Goal: Task Accomplishment & Management: Complete application form

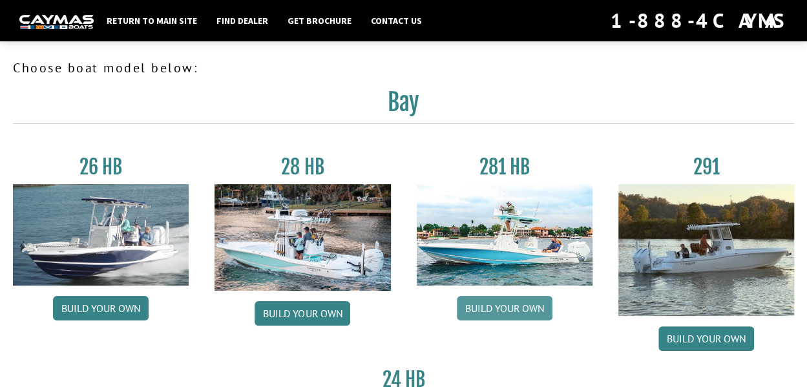
click at [506, 317] on link "Build your own" at bounding box center [505, 308] width 96 height 25
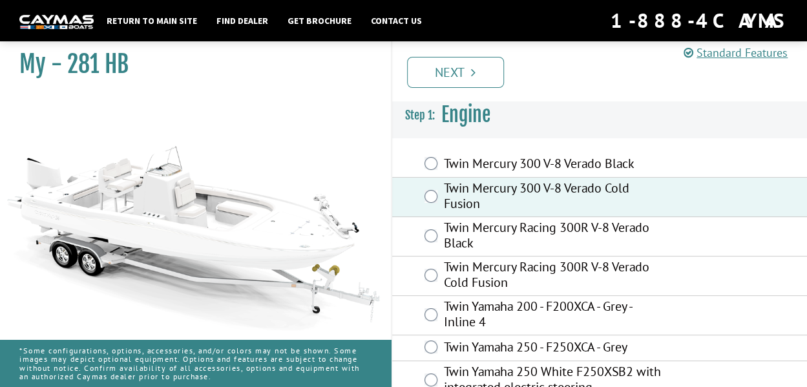
click at [453, 72] on link "Next" at bounding box center [455, 72] width 97 height 31
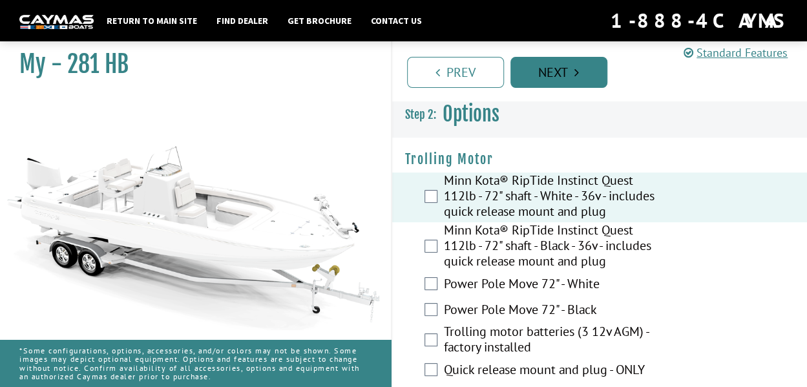
click at [542, 74] on link "Next" at bounding box center [558, 72] width 97 height 31
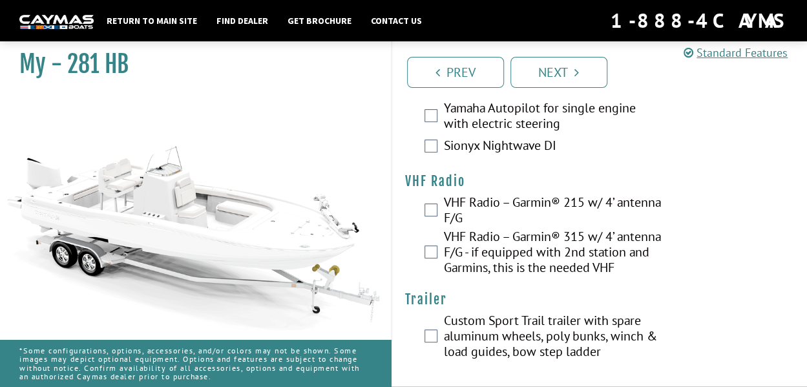
scroll to position [5103, 0]
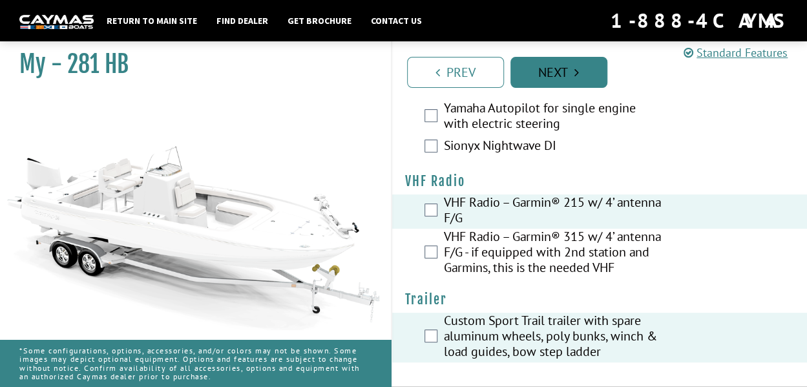
click at [564, 77] on link "Next" at bounding box center [558, 72] width 97 height 31
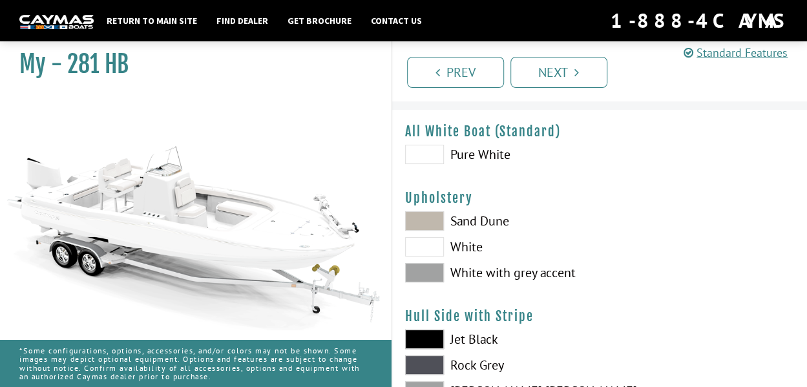
scroll to position [43, 0]
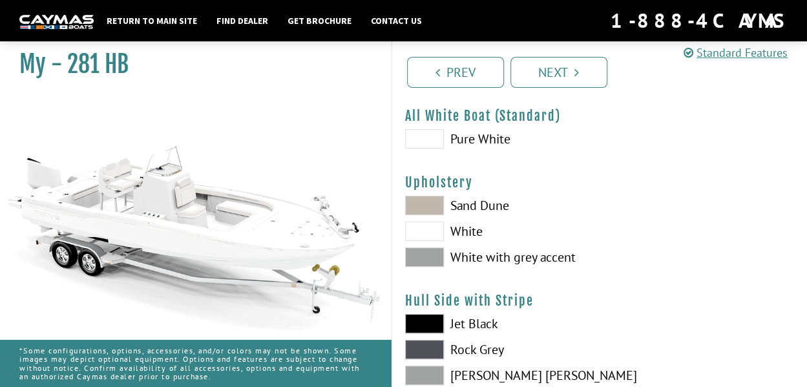
click at [428, 258] on span at bounding box center [424, 256] width 39 height 19
click at [431, 232] on span at bounding box center [424, 230] width 39 height 19
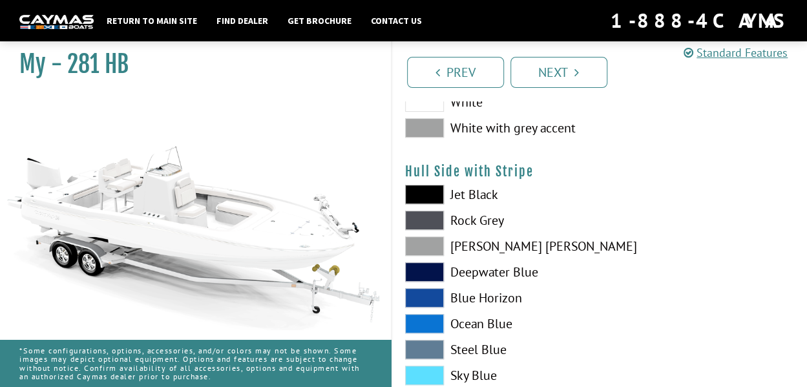
scroll to position [172, 0]
click at [420, 246] on span at bounding box center [424, 245] width 39 height 19
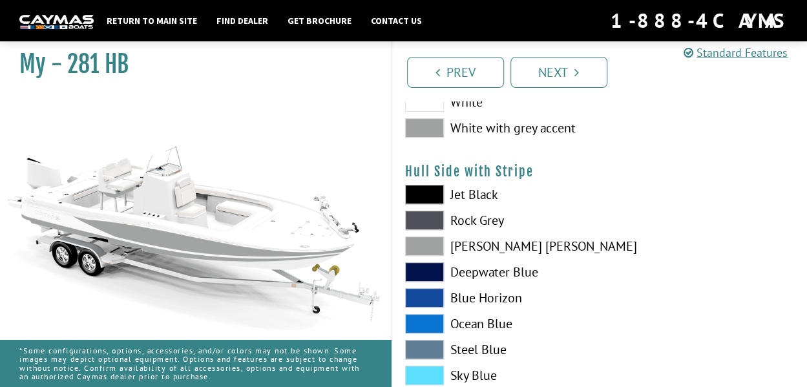
click at [422, 245] on span at bounding box center [424, 245] width 39 height 19
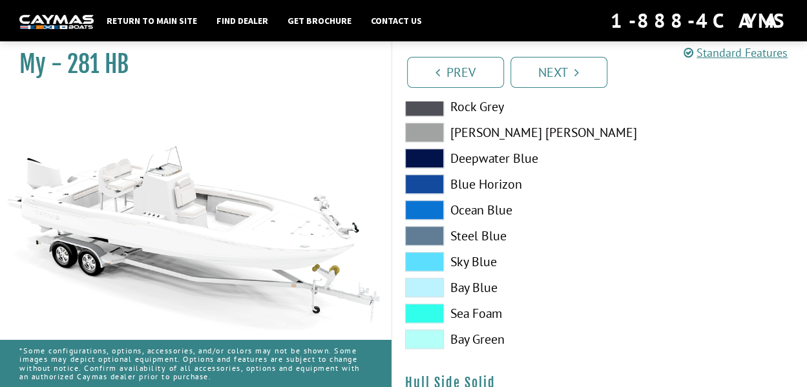
scroll to position [301, 0]
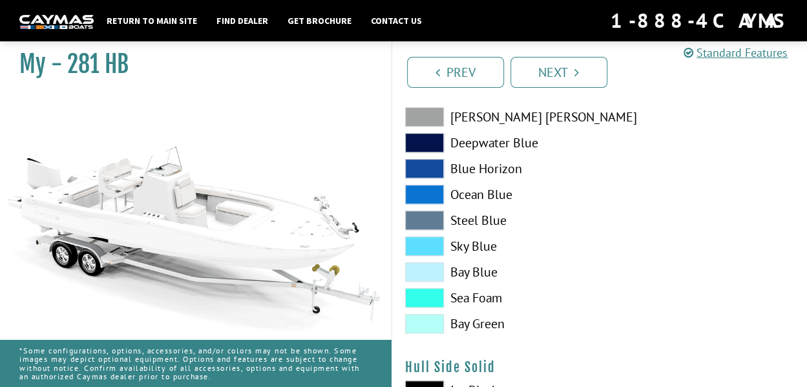
click at [425, 200] on span at bounding box center [424, 194] width 39 height 19
click at [426, 198] on span at bounding box center [424, 194] width 39 height 19
click at [426, 145] on span at bounding box center [424, 142] width 39 height 19
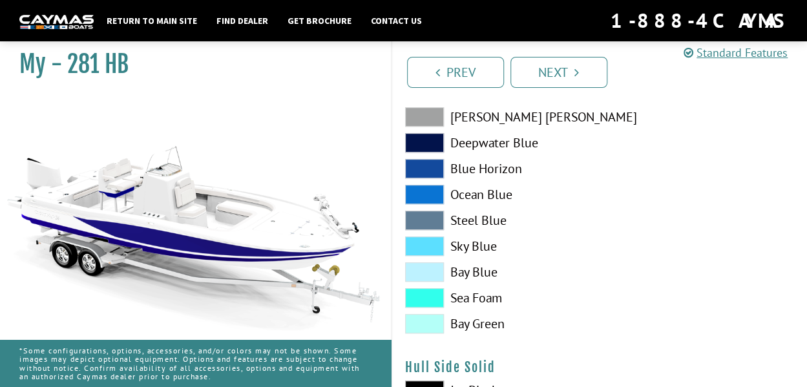
click at [429, 174] on span at bounding box center [424, 168] width 39 height 19
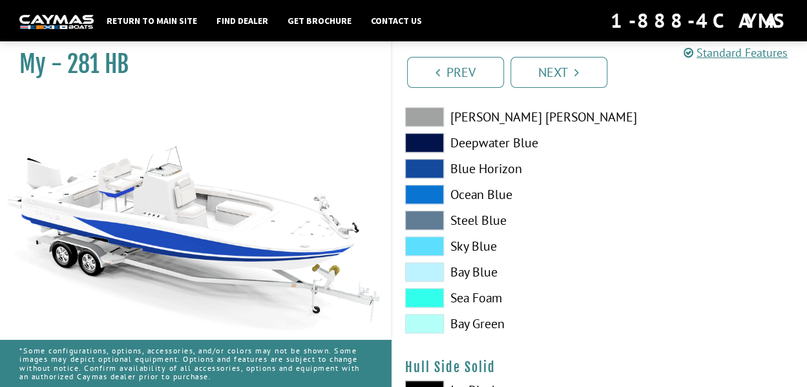
click at [433, 203] on span at bounding box center [424, 194] width 39 height 19
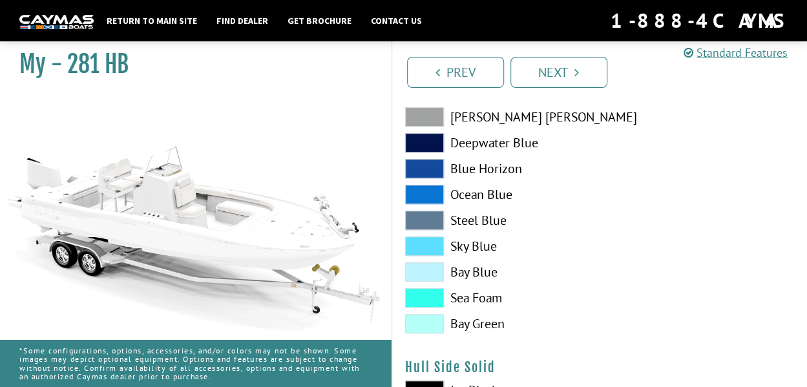
click at [420, 249] on span at bounding box center [424, 245] width 39 height 19
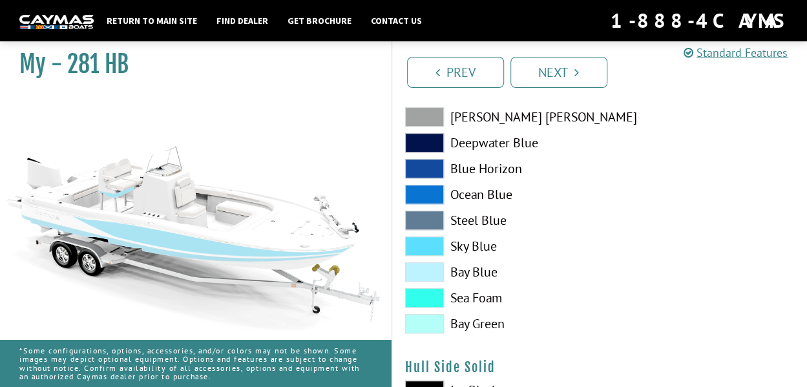
click at [419, 299] on span at bounding box center [424, 297] width 39 height 19
click at [420, 325] on span at bounding box center [424, 323] width 39 height 19
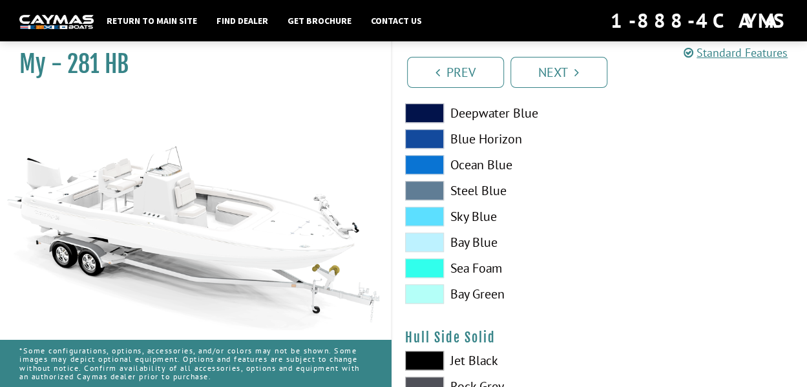
scroll to position [215, 0]
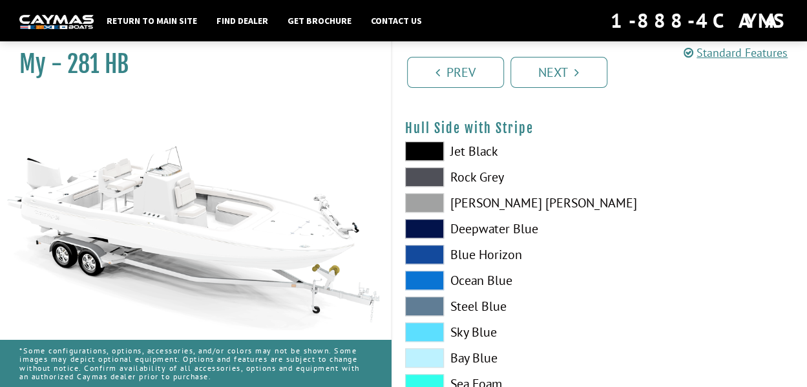
click at [415, 200] on span at bounding box center [424, 202] width 39 height 19
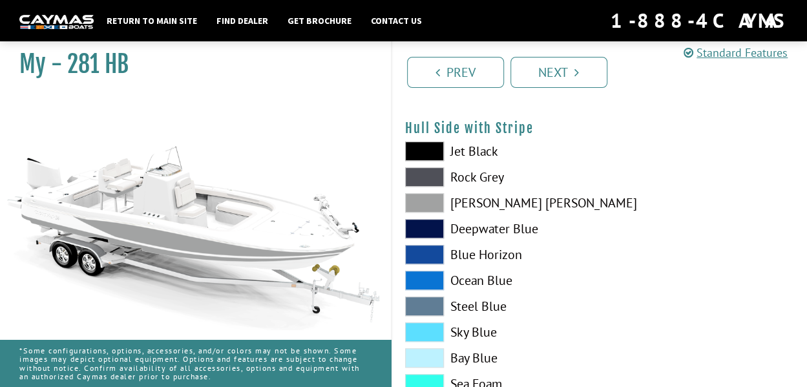
click at [433, 205] on span at bounding box center [424, 202] width 39 height 19
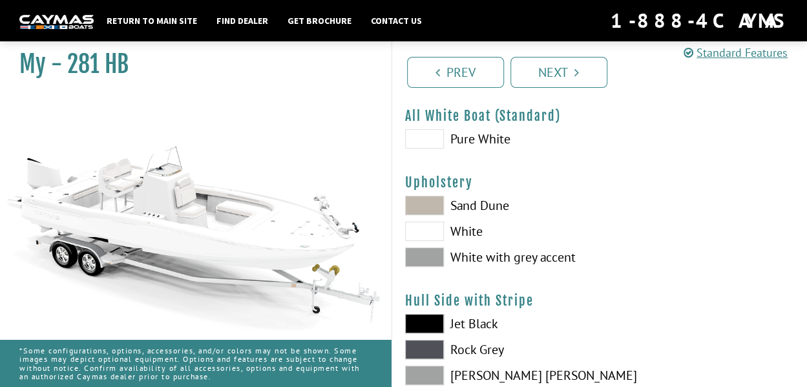
scroll to position [0, 0]
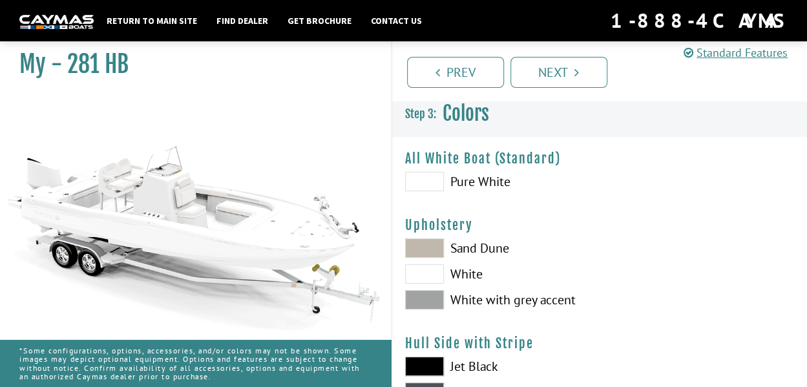
click at [424, 182] on span at bounding box center [424, 181] width 39 height 19
click at [422, 183] on span at bounding box center [424, 181] width 39 height 19
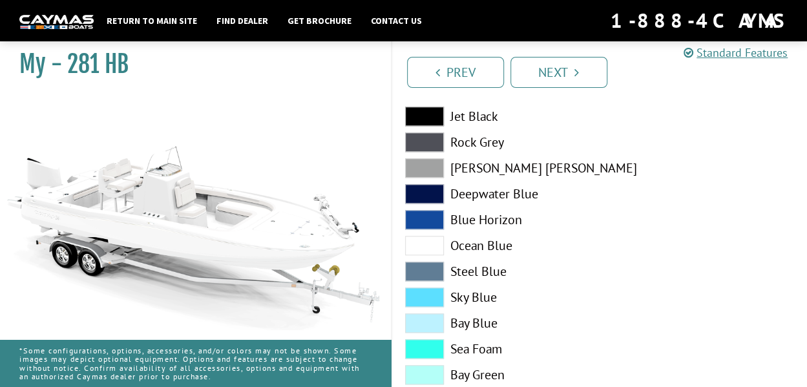
scroll to position [559, 0]
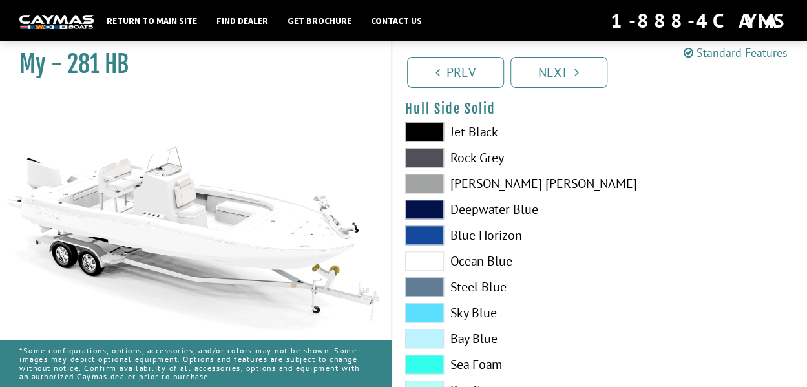
click at [413, 187] on span at bounding box center [424, 183] width 39 height 19
click at [415, 187] on span at bounding box center [424, 183] width 39 height 19
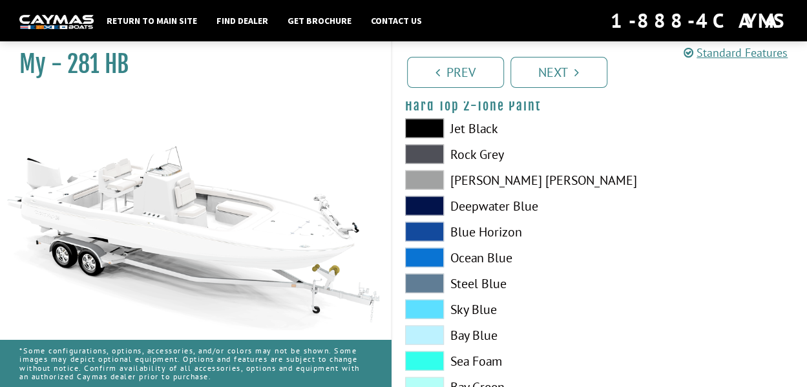
scroll to position [1162, 0]
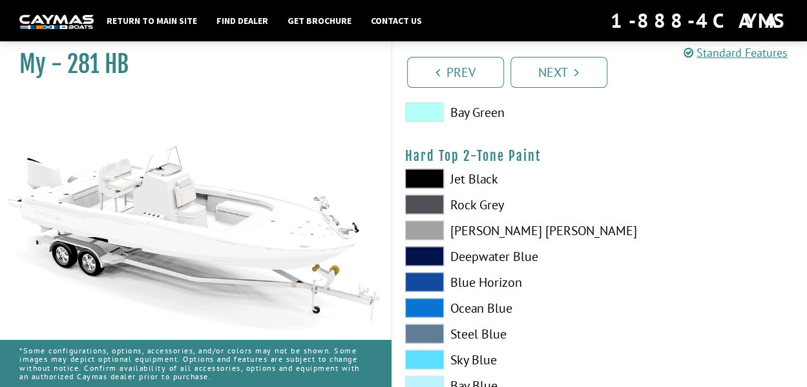
click at [420, 233] on span at bounding box center [424, 229] width 39 height 19
click at [421, 232] on span at bounding box center [424, 229] width 39 height 19
click at [422, 233] on span at bounding box center [424, 229] width 39 height 19
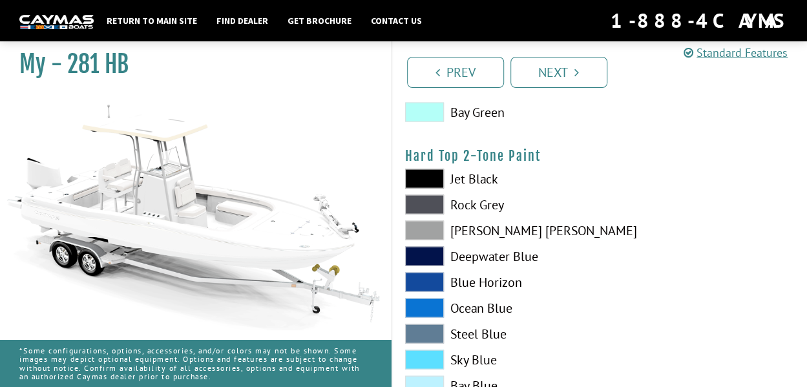
drag, startPoint x: 422, startPoint y: 233, endPoint x: 434, endPoint y: 240, distance: 13.9
click at [434, 240] on span at bounding box center [424, 229] width 39 height 19
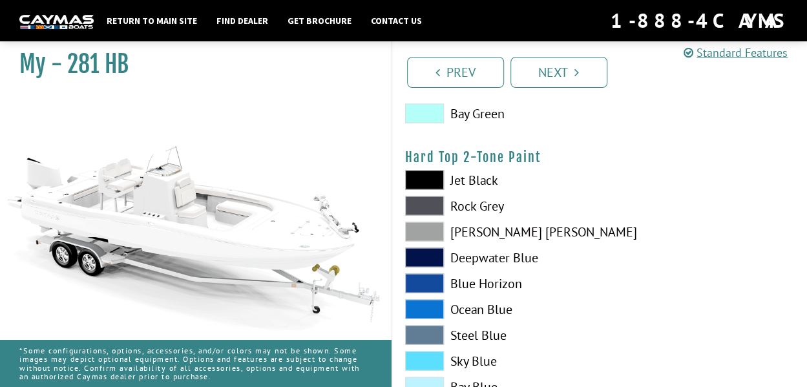
click at [567, 70] on link "Next" at bounding box center [558, 72] width 97 height 31
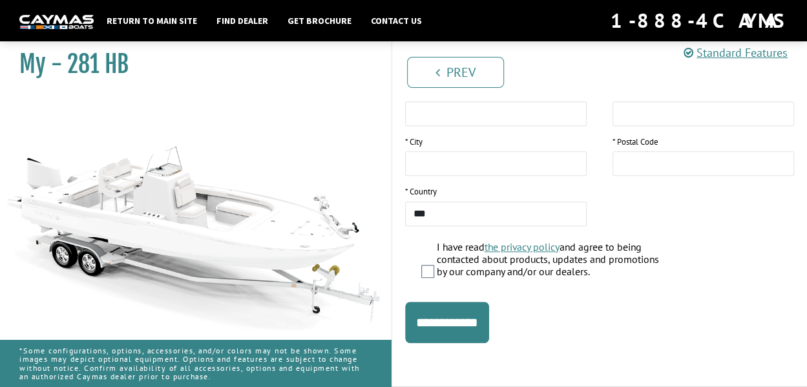
scroll to position [0, 0]
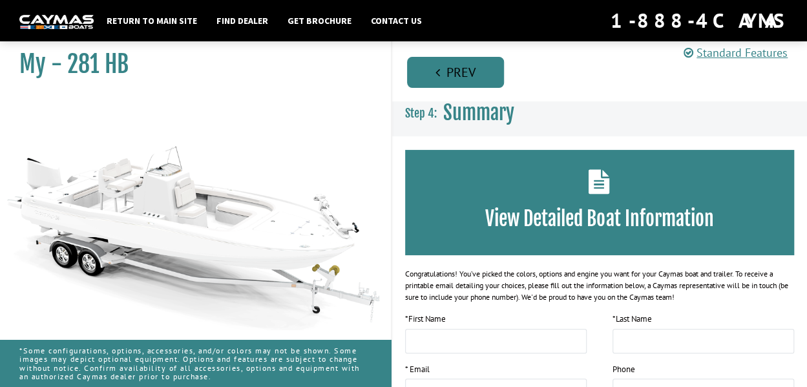
click at [462, 83] on link "Prev" at bounding box center [455, 72] width 97 height 31
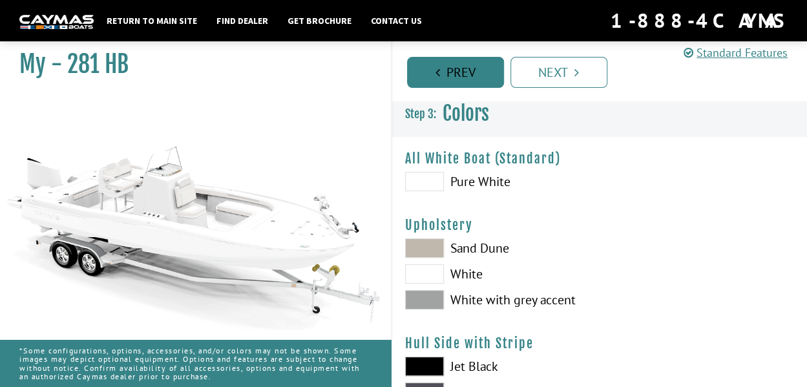
click at [467, 73] on link "Prev" at bounding box center [455, 72] width 97 height 31
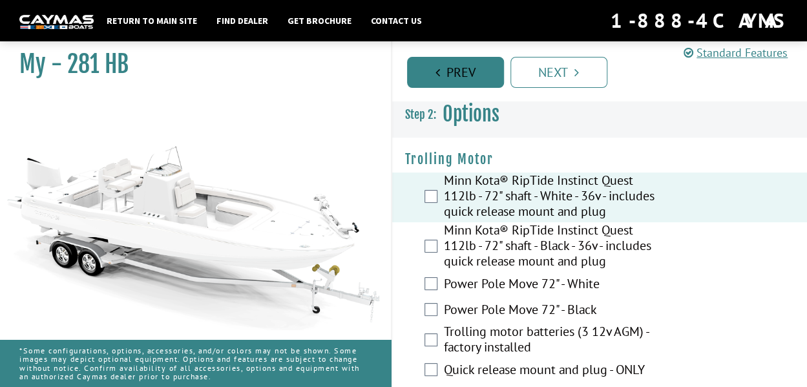
click at [468, 77] on link "Prev" at bounding box center [455, 72] width 97 height 31
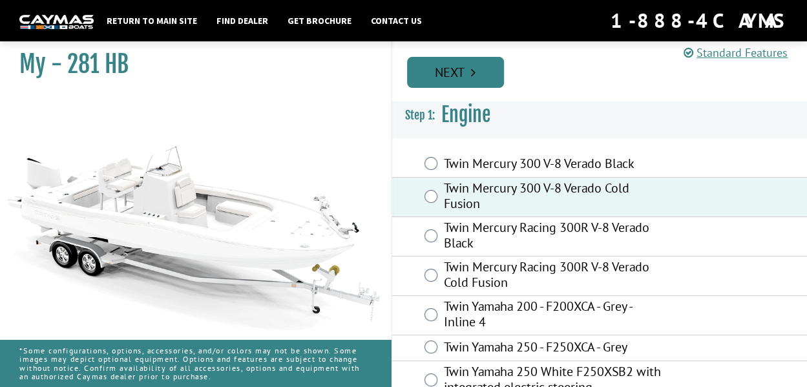
click at [469, 76] on link "Next" at bounding box center [455, 72] width 97 height 31
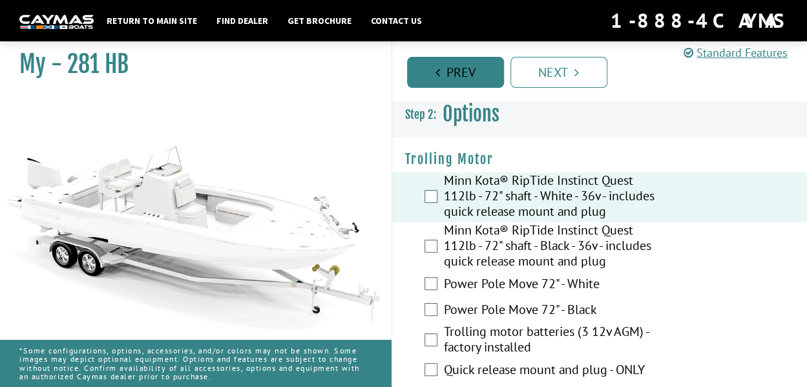
click at [478, 73] on link "Prev" at bounding box center [455, 72] width 97 height 31
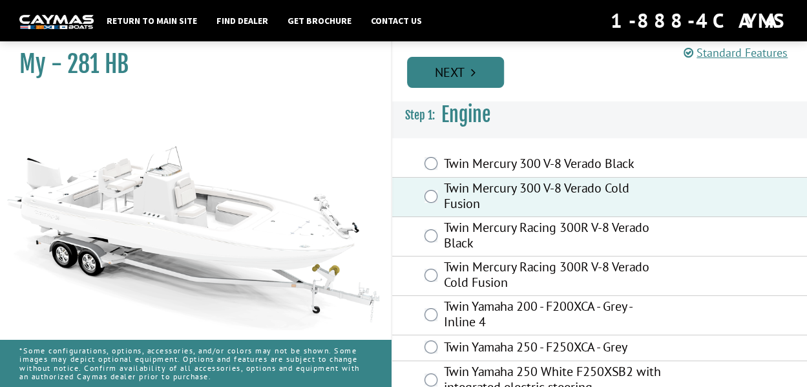
click at [478, 74] on link "Next" at bounding box center [455, 72] width 97 height 31
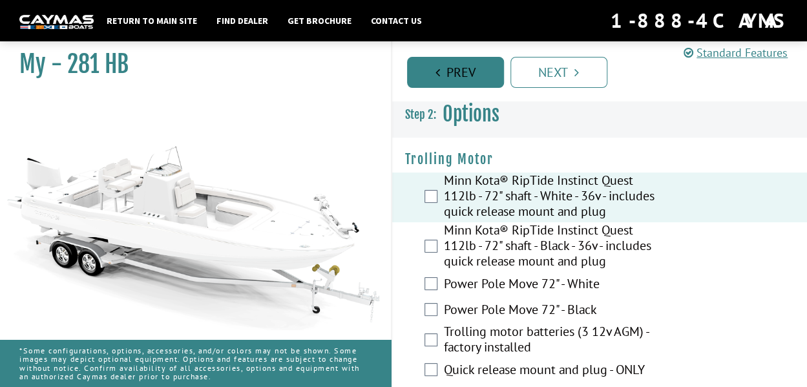
click at [477, 76] on link "Prev" at bounding box center [455, 72] width 97 height 31
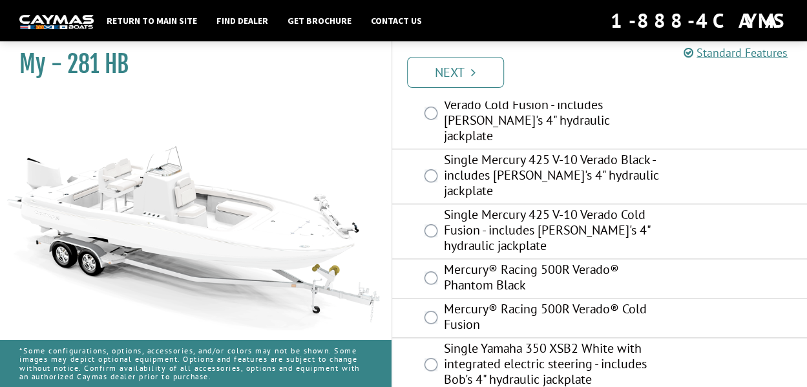
scroll to position [652, 0]
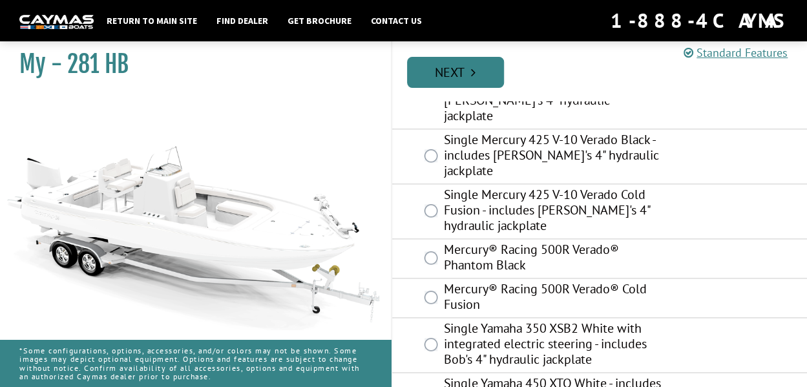
click at [469, 76] on link "Next" at bounding box center [455, 72] width 97 height 31
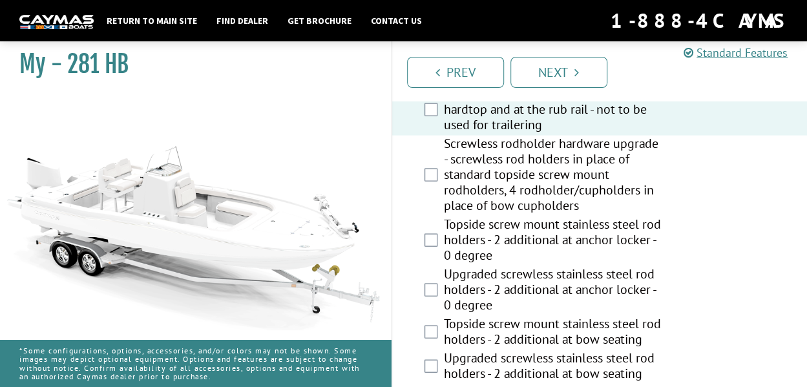
scroll to position [1248, 0]
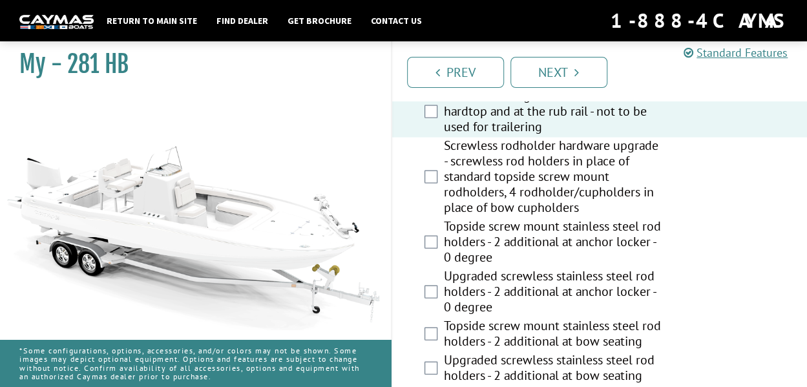
click at [420, 206] on div "Screwless rodholder hardware upgrade - screwless rod holders in place of standa…" at bounding box center [599, 178] width 415 height 81
click at [471, 198] on label "Screwless rodholder hardware upgrade - screwless rod holders in place of standa…" at bounding box center [553, 178] width 218 height 81
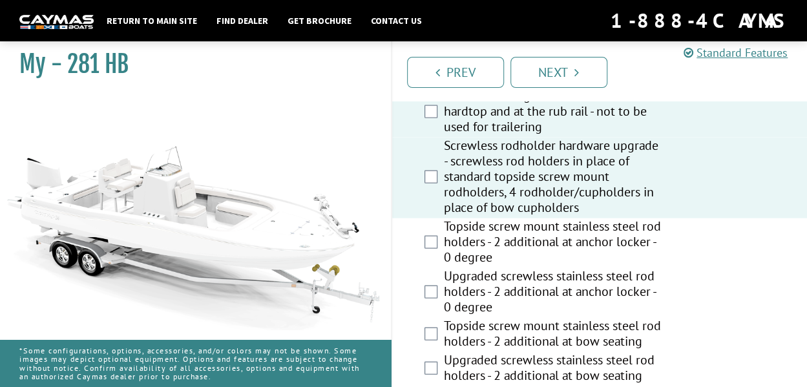
click at [477, 211] on label "Screwless rodholder hardware upgrade - screwless rod holders in place of standa…" at bounding box center [553, 178] width 218 height 81
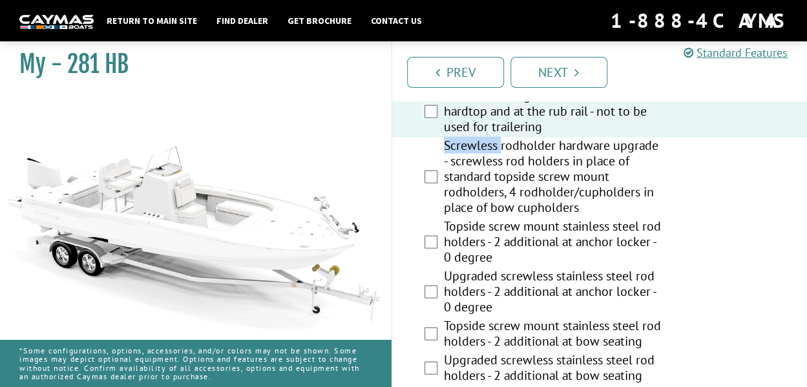
click at [477, 211] on label "Screwless rodholder hardware upgrade - screwless rod holders in place of standa…" at bounding box center [553, 178] width 218 height 81
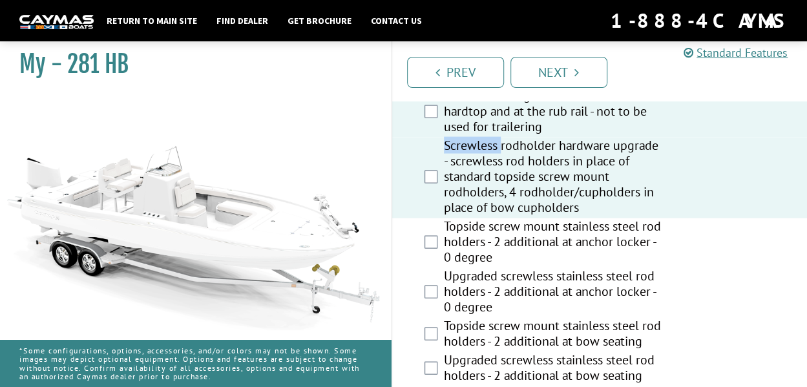
click at [475, 202] on label "Screwless rodholder hardware upgrade - screwless rod holders in place of standa…" at bounding box center [553, 178] width 218 height 81
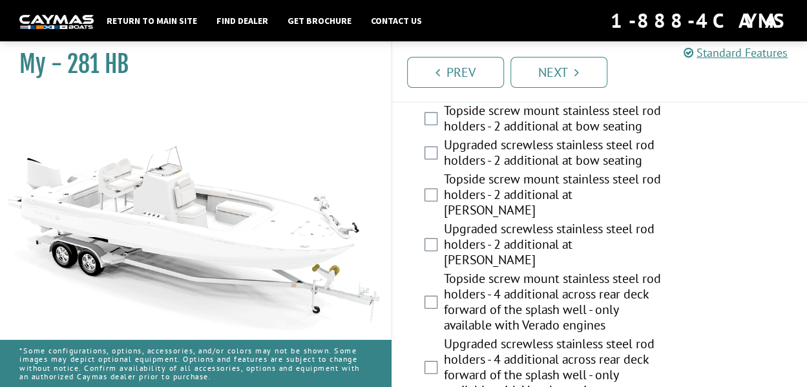
scroll to position [1506, 0]
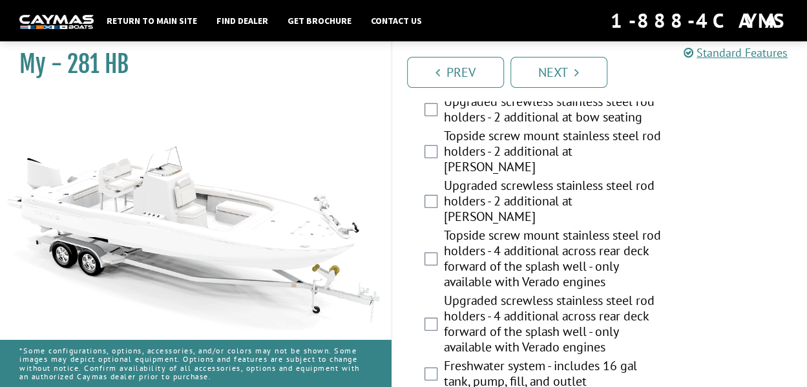
click at [429, 128] on div "Upgraded screwless stainless steel rod holders - 2 additional at bow seating" at bounding box center [599, 111] width 415 height 34
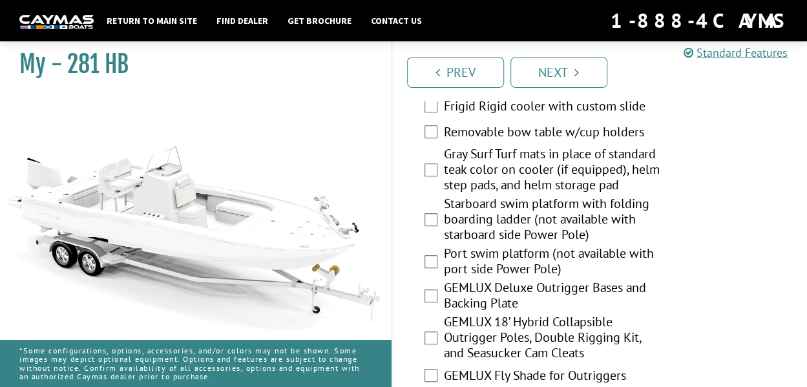
scroll to position [2712, 0]
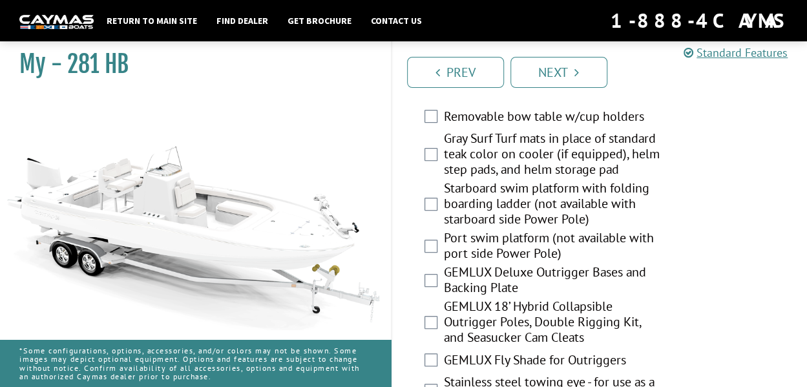
click at [429, 79] on div "Cooler slide only - dealer to provide Yeti 65 or equivalent" at bounding box center [599, 62] width 415 height 34
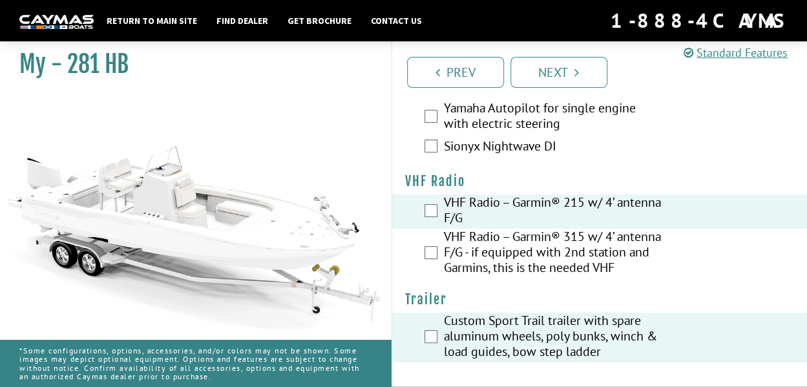
scroll to position [5088, 0]
click at [560, 70] on link "Next" at bounding box center [558, 72] width 97 height 31
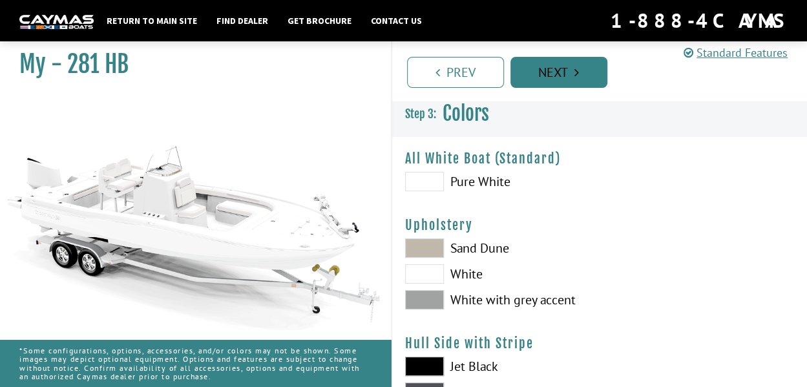
scroll to position [0, 0]
click at [428, 184] on span at bounding box center [424, 181] width 39 height 19
click at [421, 183] on span at bounding box center [424, 181] width 39 height 19
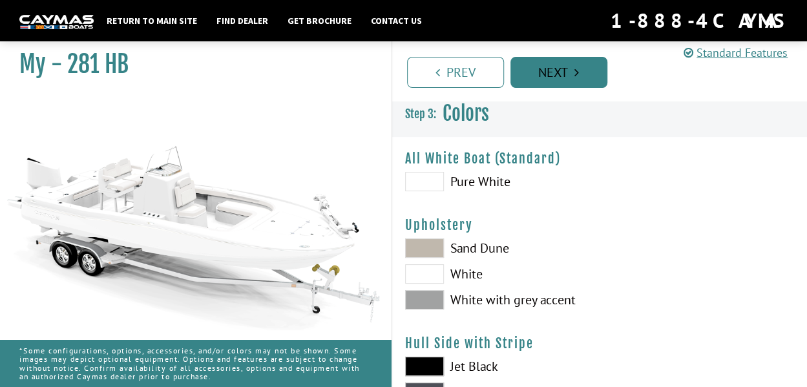
click at [571, 68] on link "Next" at bounding box center [558, 72] width 97 height 31
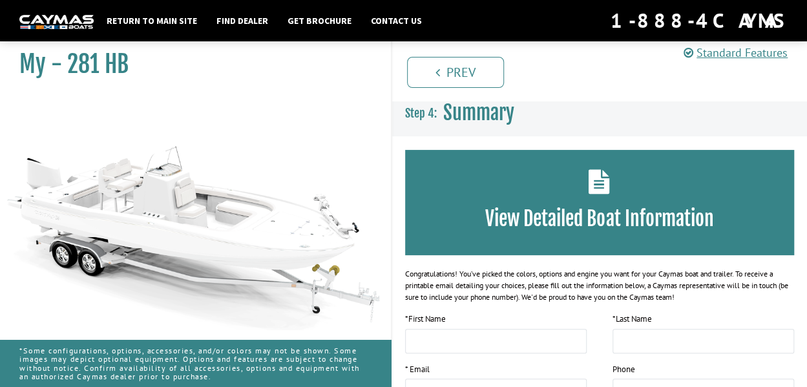
click at [541, 181] on div "View Detailed Boat Information" at bounding box center [599, 202] width 389 height 105
click at [542, 182] on div "View Detailed Boat Information" at bounding box center [599, 202] width 389 height 105
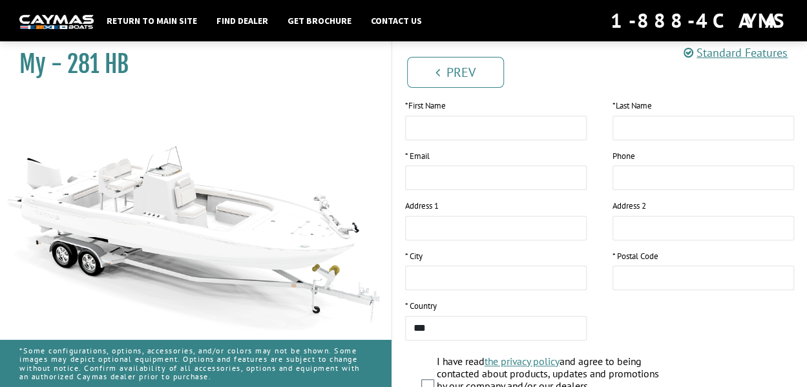
scroll to position [215, 0]
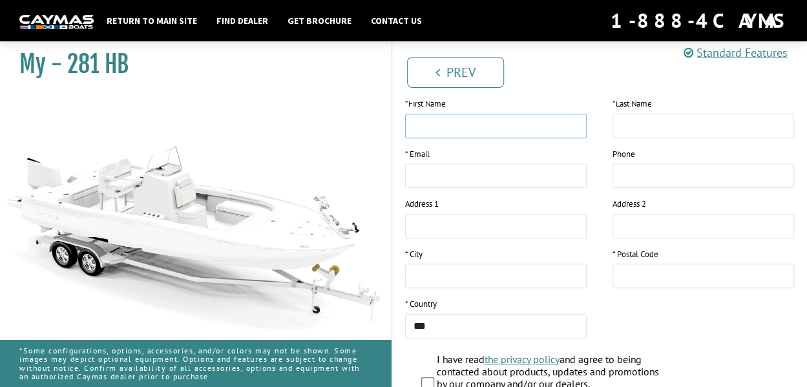
click at [479, 131] on input "text" at bounding box center [495, 126] width 181 height 25
type input "*****"
click at [674, 134] on input "text" at bounding box center [702, 126] width 181 height 25
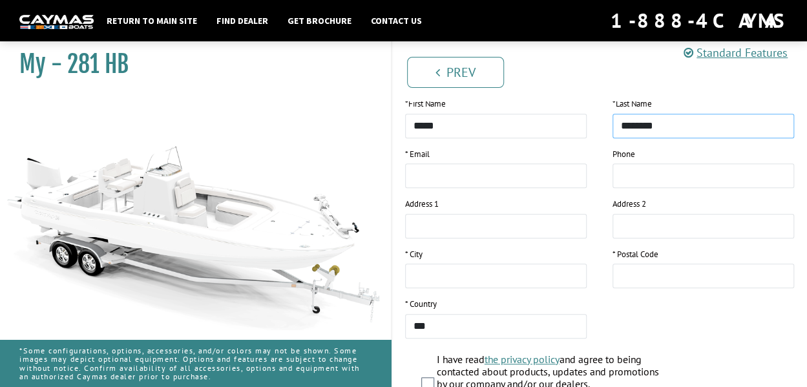
type input "********"
click at [489, 181] on input "email" at bounding box center [495, 175] width 181 height 25
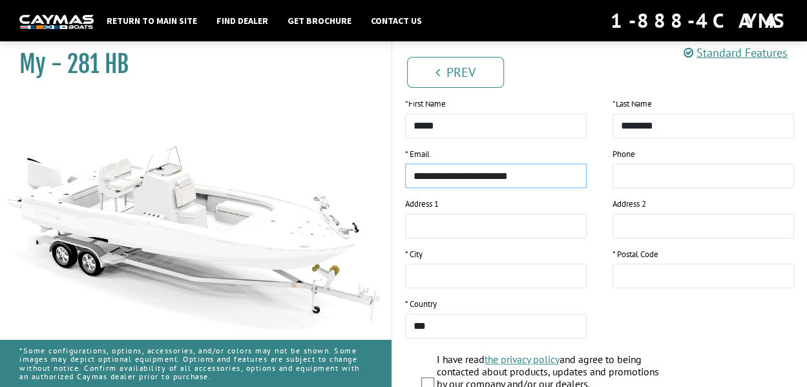
type input "**********"
click at [622, 180] on input "tel" at bounding box center [702, 175] width 181 height 25
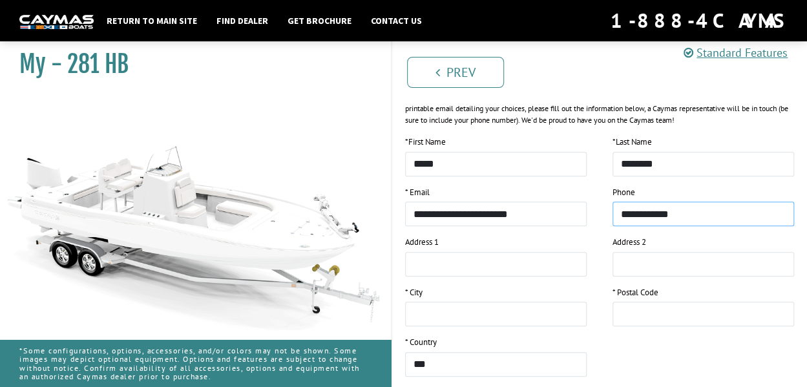
scroll to position [129, 0]
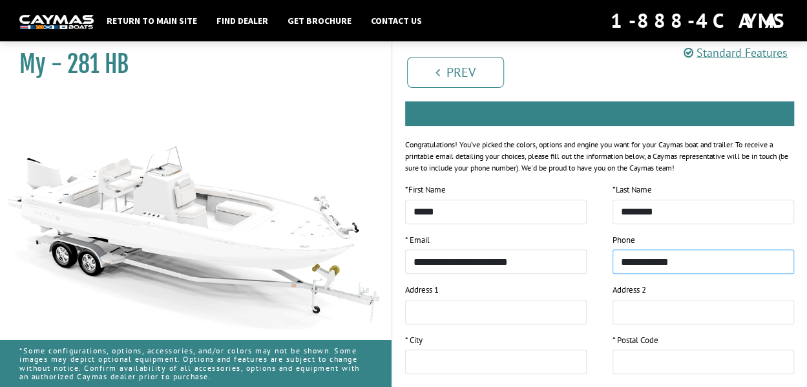
type input "**********"
click at [473, 217] on input "*****" at bounding box center [495, 212] width 181 height 25
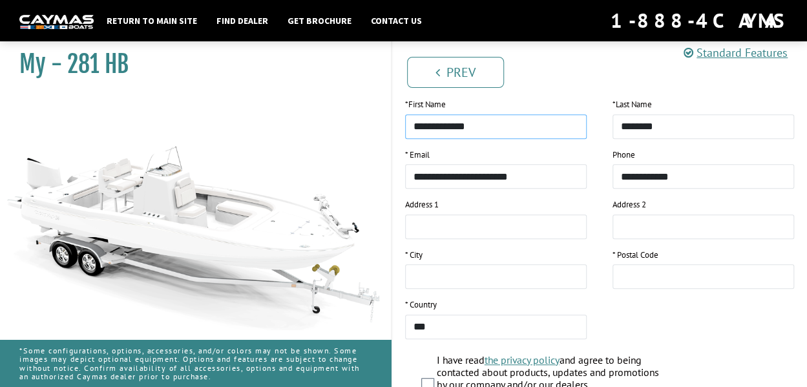
scroll to position [215, 0]
type input "**********"
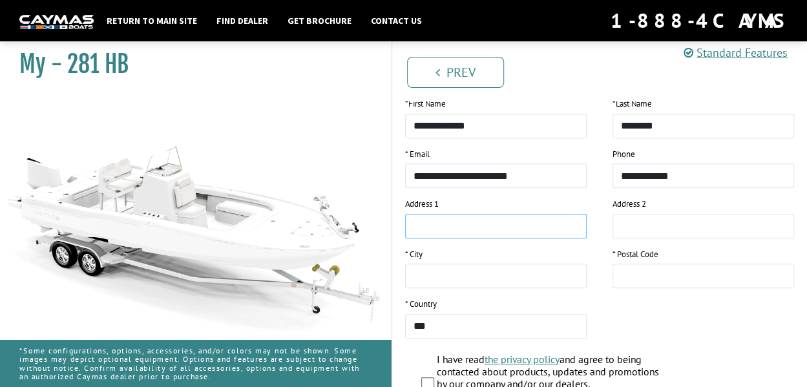
click at [500, 232] on input "text" at bounding box center [495, 226] width 181 height 25
click at [522, 231] on input "**********" at bounding box center [495, 226] width 181 height 25
type input "**********"
click at [488, 278] on input "text" at bounding box center [495, 275] width 181 height 25
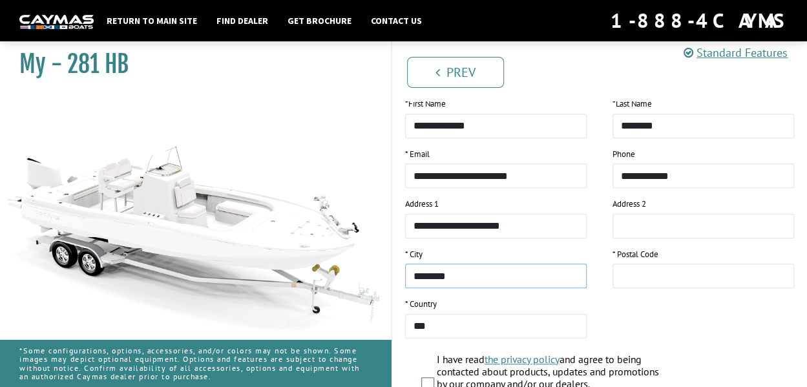
type input "*******"
click at [632, 276] on input "text" at bounding box center [702, 275] width 181 height 25
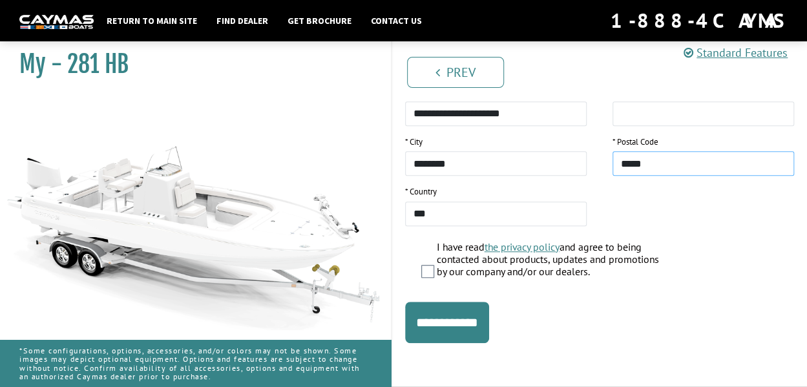
scroll to position [351, 0]
type input "*****"
click at [452, 302] on input "**********" at bounding box center [447, 322] width 84 height 41
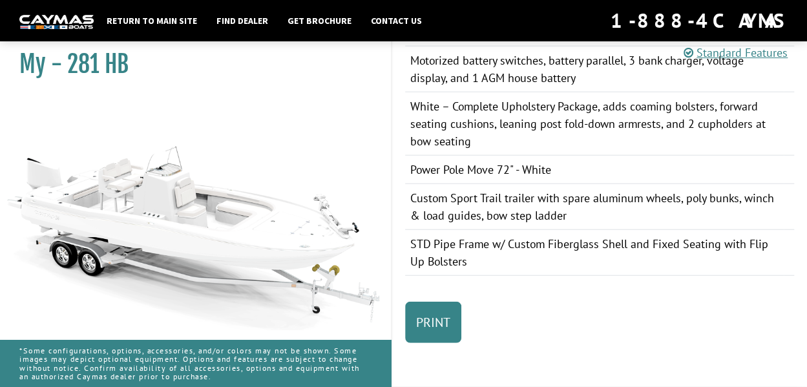
scroll to position [1636, 0]
click at [443, 310] on link "Print" at bounding box center [433, 322] width 56 height 41
